Goal: Task Accomplishment & Management: Complete application form

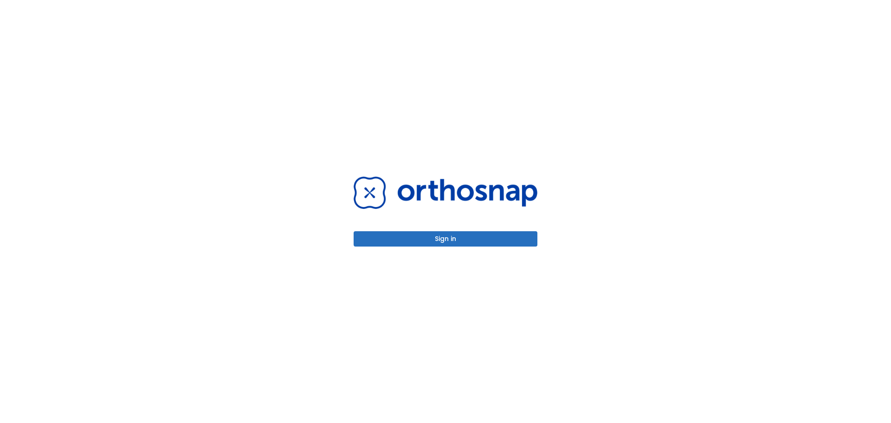
click at [463, 242] on button "Sign in" at bounding box center [446, 238] width 184 height 15
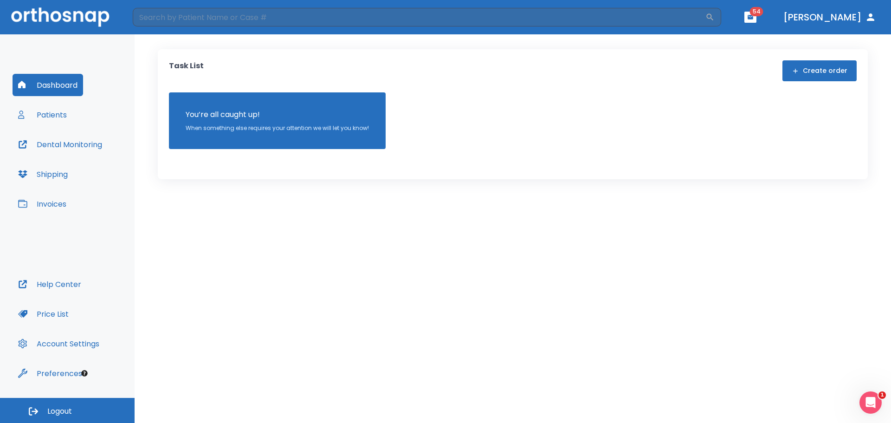
click at [64, 148] on button "Dental Monitoring" at bounding box center [60, 144] width 95 height 22
click at [160, 23] on input "search" at bounding box center [419, 17] width 573 height 19
type input "calin"
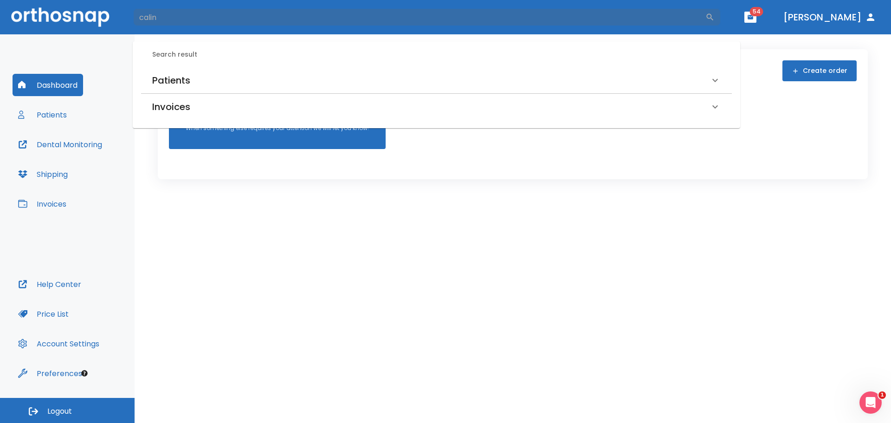
click at [155, 89] on div "Patients" at bounding box center [436, 80] width 591 height 26
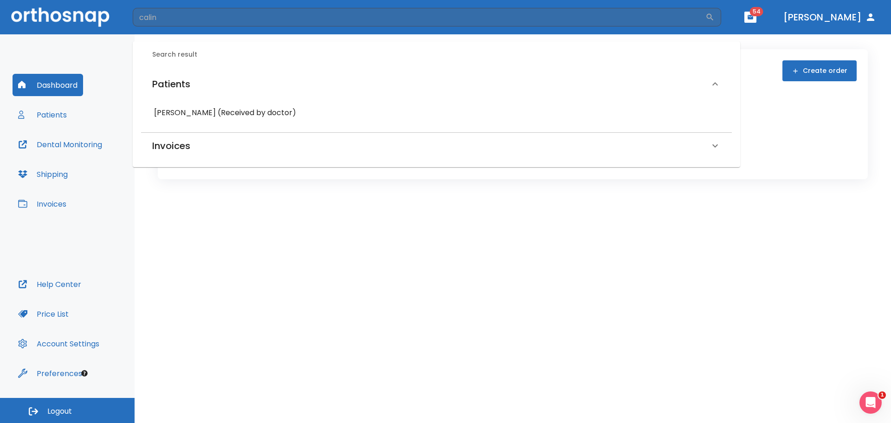
click at [204, 116] on h6 "[PERSON_NAME] (Received by doctor)" at bounding box center [436, 112] width 565 height 13
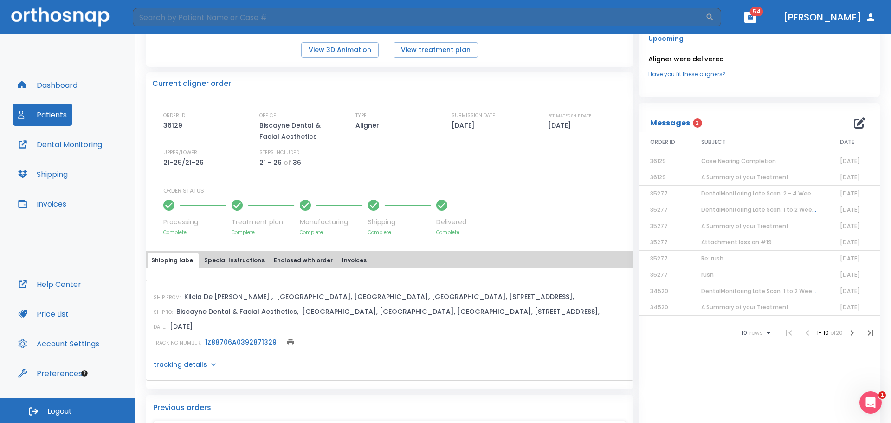
scroll to position [186, 0]
click at [731, 160] on span "Case Nearing Completion" at bounding box center [738, 160] width 75 height 8
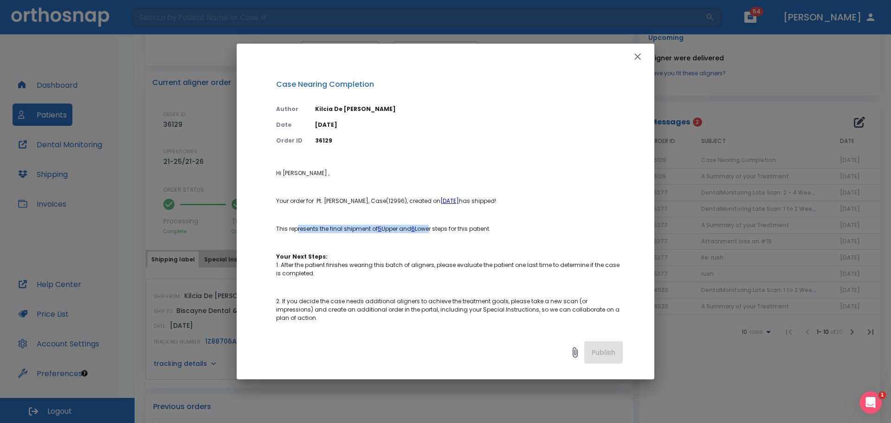
drag, startPoint x: 296, startPoint y: 230, endPoint x: 442, endPoint y: 232, distance: 146.2
click at [435, 232] on p "This represents the final shipment of 5 Upper and 6 Lower steps for this patien…" at bounding box center [449, 229] width 347 height 8
click at [511, 231] on p "This represents the final shipment of 5 Upper and 6 Lower steps for this patien…" at bounding box center [449, 229] width 347 height 8
click at [180, 239] on div "Case Nearing Completion Author [PERSON_NAME][DEMOGRAPHIC_DATA] Date [DATE] Orde…" at bounding box center [445, 211] width 891 height 423
click at [637, 64] on button "button" at bounding box center [637, 56] width 19 height 19
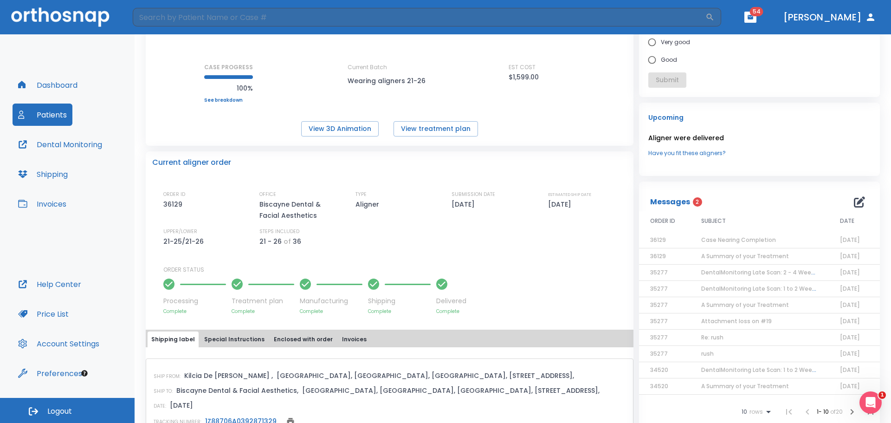
scroll to position [0, 0]
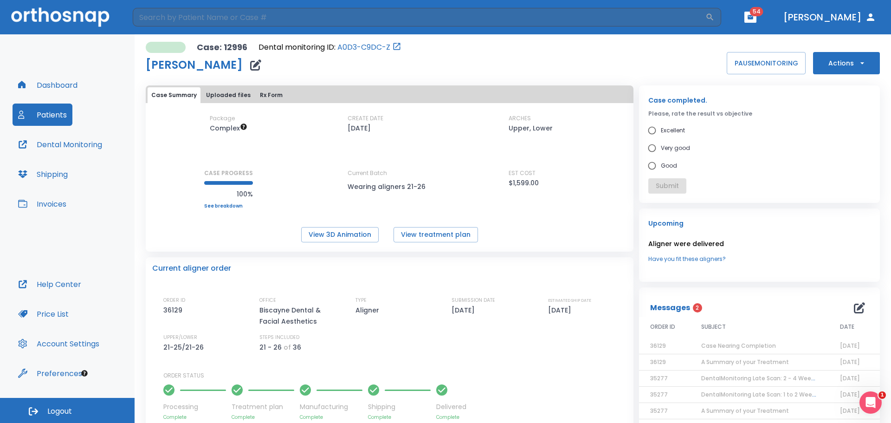
click at [859, 71] on button "Actions" at bounding box center [846, 63] width 67 height 22
click at [845, 139] on p "Order Next Aligners" at bounding box center [840, 136] width 52 height 8
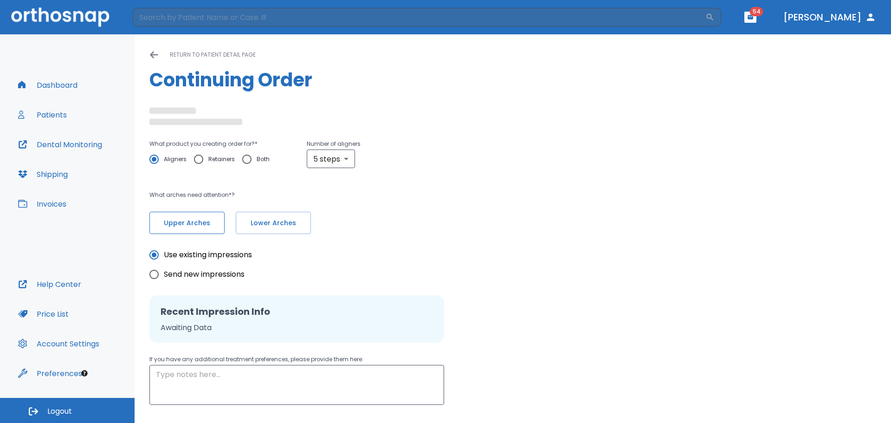
radio input "false"
radio input "true"
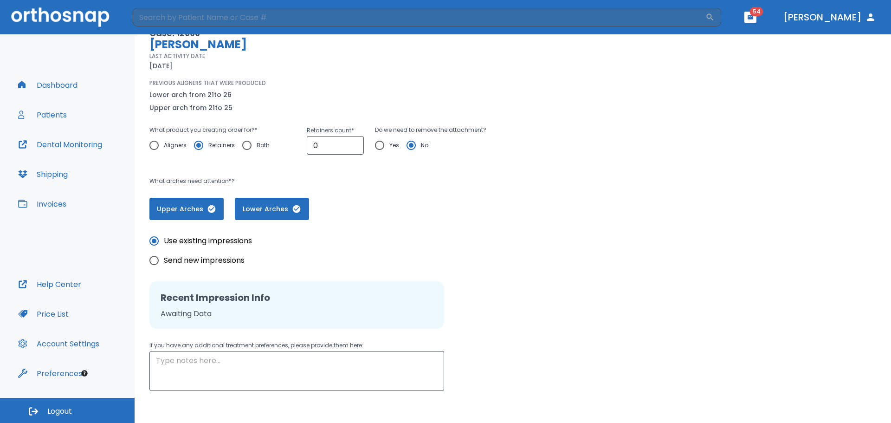
scroll to position [119, 0]
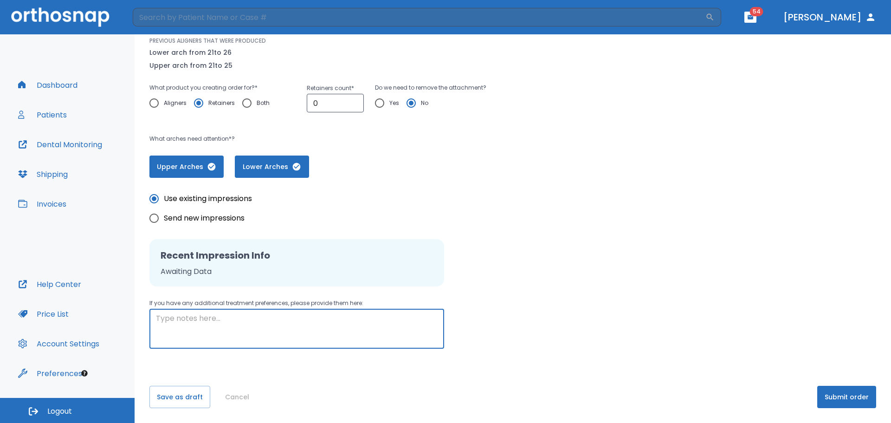
click at [299, 331] on textarea at bounding box center [297, 329] width 282 height 32
type textarea "Patient has a cant in the upper, aligners are not fitting as well on the right …"
click at [849, 392] on button "Submit order" at bounding box center [846, 397] width 59 height 22
click at [819, 392] on button "Submit order" at bounding box center [846, 397] width 59 height 22
click at [321, 107] on input "0" at bounding box center [335, 102] width 57 height 19
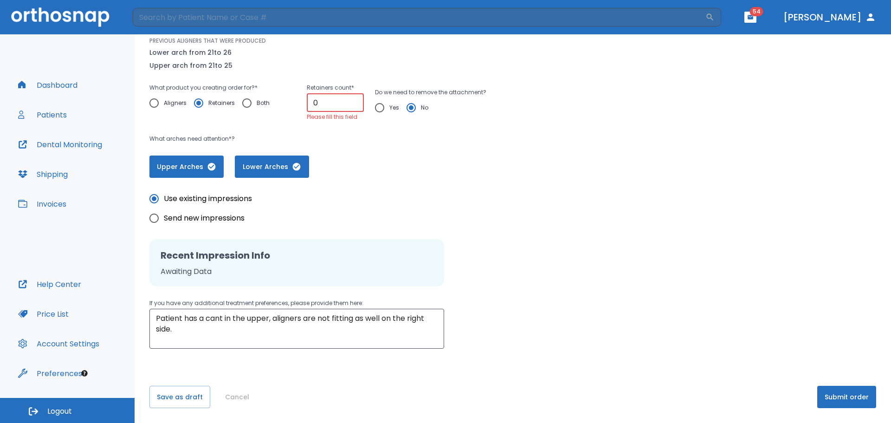
click at [165, 104] on span "Aligners" at bounding box center [175, 102] width 23 height 11
click at [164, 104] on input "Aligners" at bounding box center [153, 102] width 19 height 19
radio input "true"
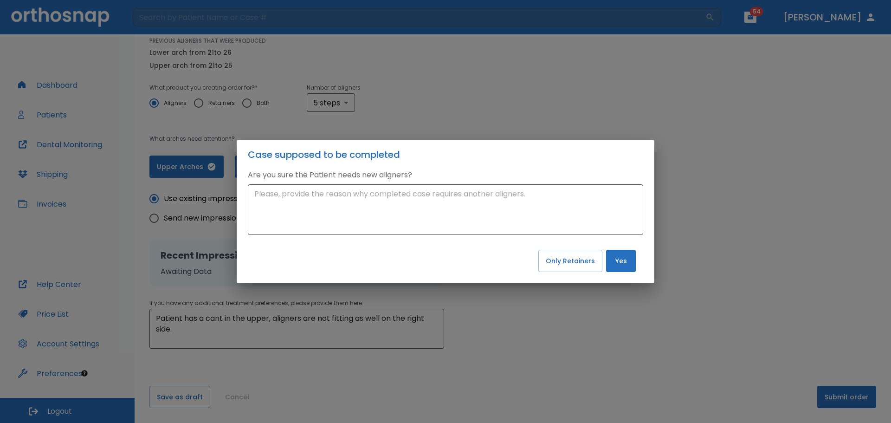
click at [627, 270] on button "Yes" at bounding box center [621, 261] width 30 height 22
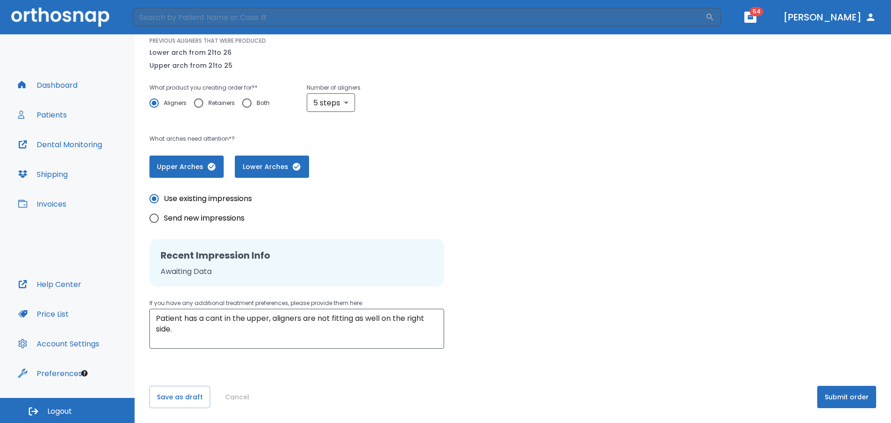
click at [828, 392] on button "Submit order" at bounding box center [846, 397] width 59 height 22
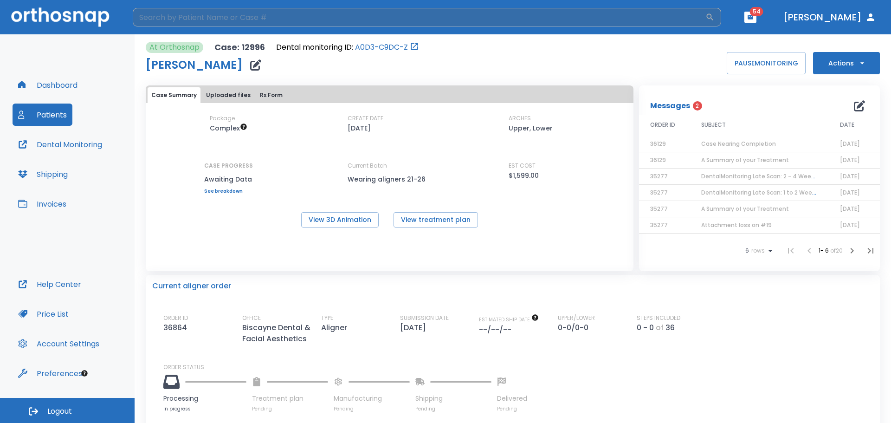
click at [277, 23] on input "search" at bounding box center [419, 17] width 573 height 19
type input "liron"
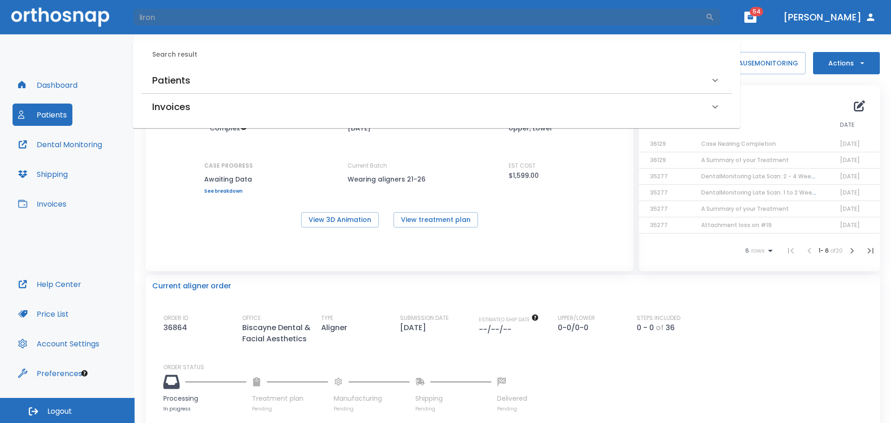
click at [185, 85] on h6 "Patients" at bounding box center [171, 80] width 38 height 15
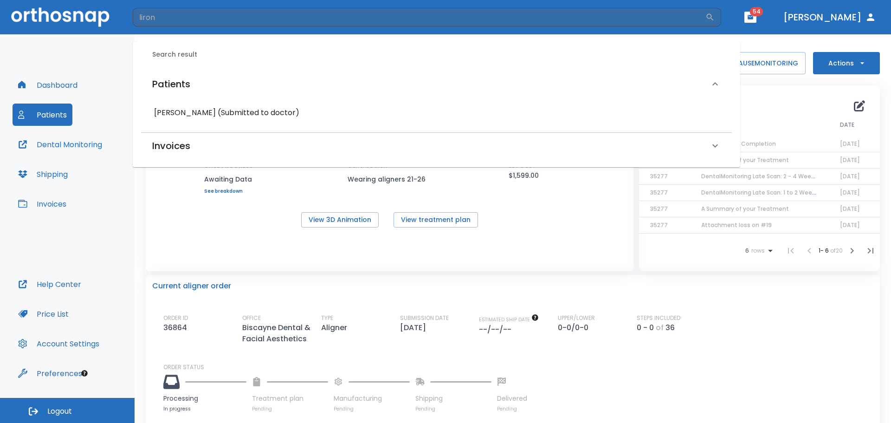
click at [195, 111] on h6 "[PERSON_NAME] (Submitted to doctor)" at bounding box center [436, 112] width 565 height 13
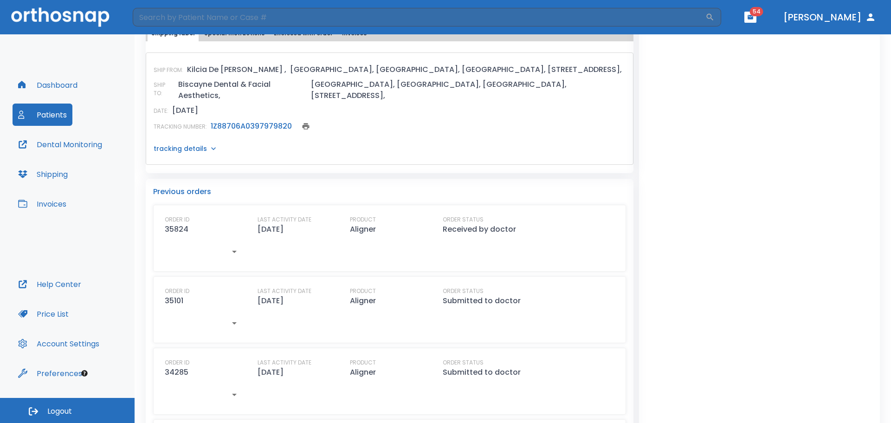
scroll to position [464, 0]
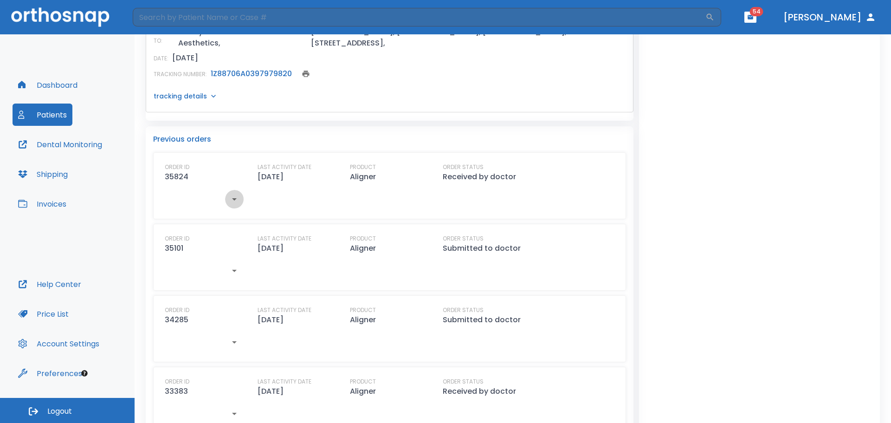
click at [237, 193] on icon "button" at bounding box center [234, 198] width 11 height 11
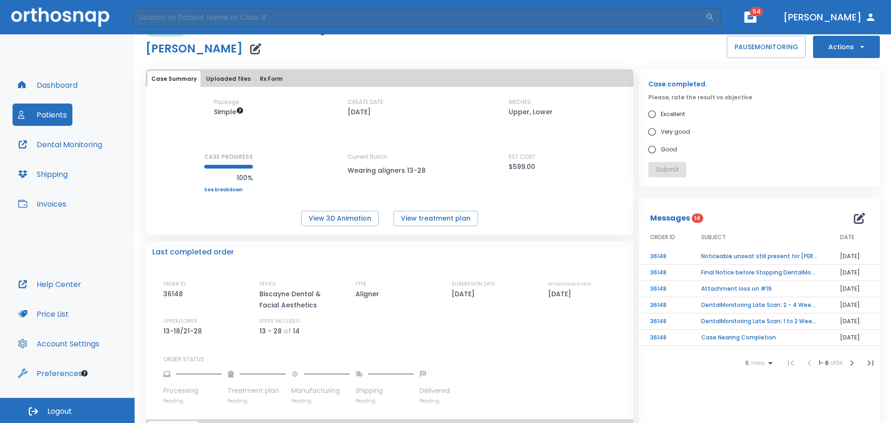
scroll to position [0, 0]
